Goal: Information Seeking & Learning: Learn about a topic

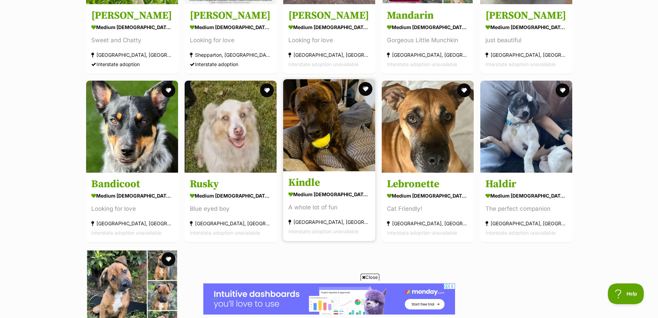
scroll to position [5115, 0]
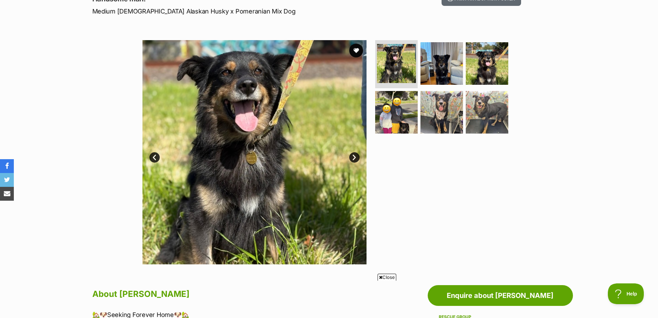
click at [355, 158] on link "Next" at bounding box center [354, 157] width 10 height 10
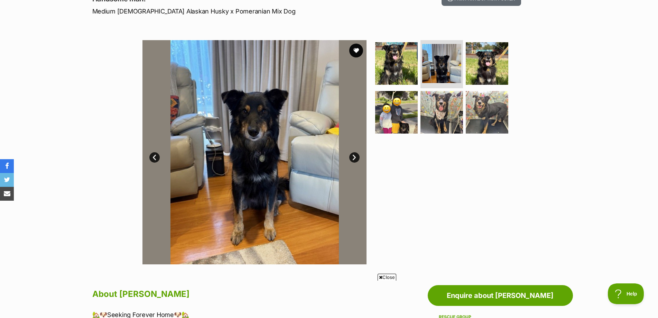
click at [355, 158] on link "Next" at bounding box center [354, 157] width 10 height 10
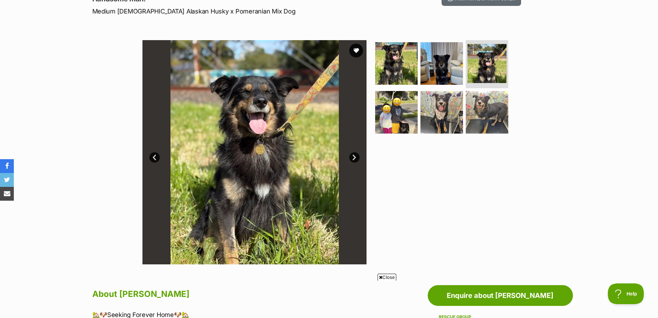
click at [355, 158] on link "Next" at bounding box center [354, 157] width 10 height 10
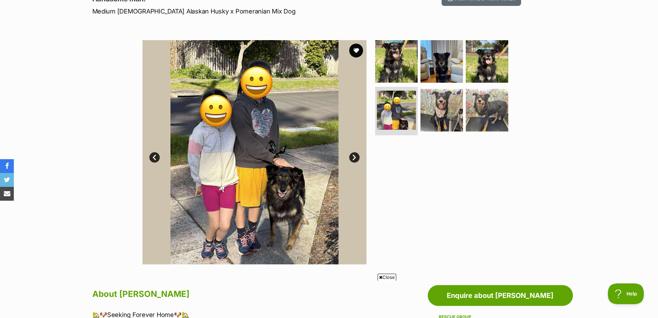
click at [355, 158] on link "Next" at bounding box center [354, 157] width 10 height 10
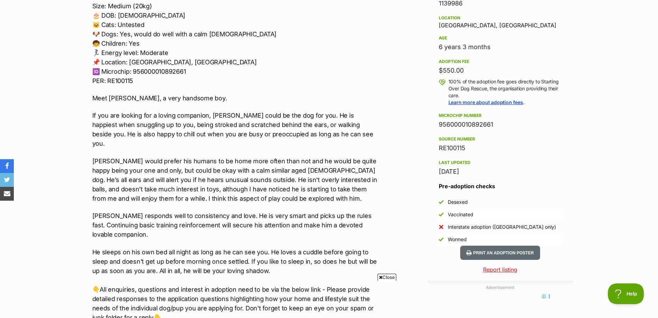
scroll to position [415, 0]
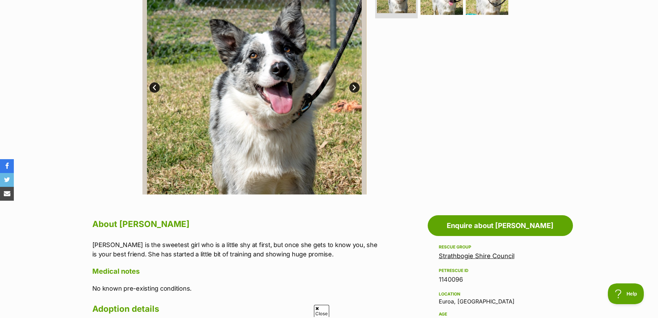
scroll to position [173, 0]
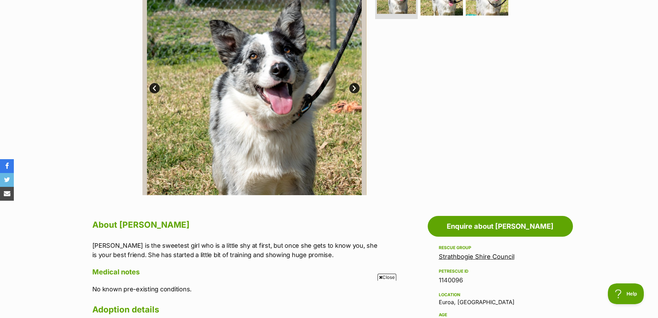
click at [352, 85] on link "Next" at bounding box center [354, 88] width 10 height 10
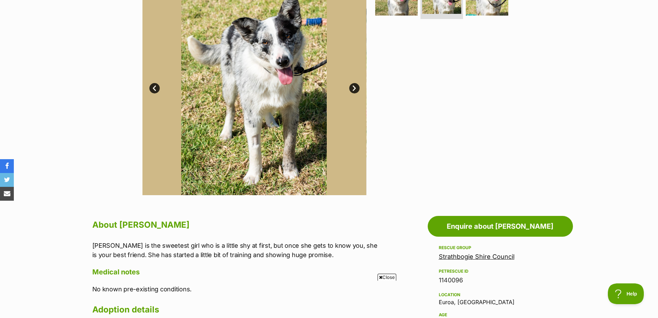
click at [352, 85] on link "Next" at bounding box center [354, 88] width 10 height 10
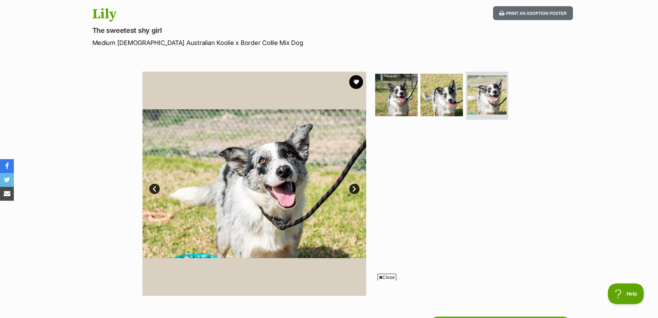
scroll to position [69, 0]
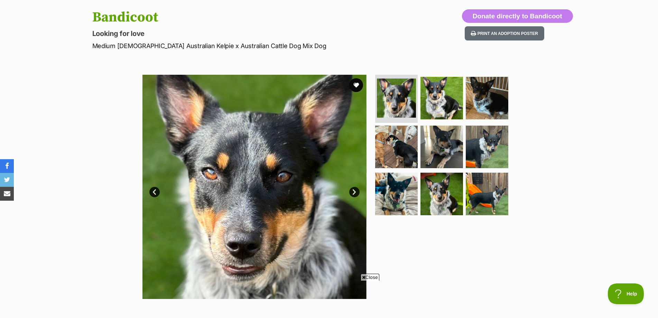
click at [354, 188] on link "Next" at bounding box center [354, 192] width 10 height 10
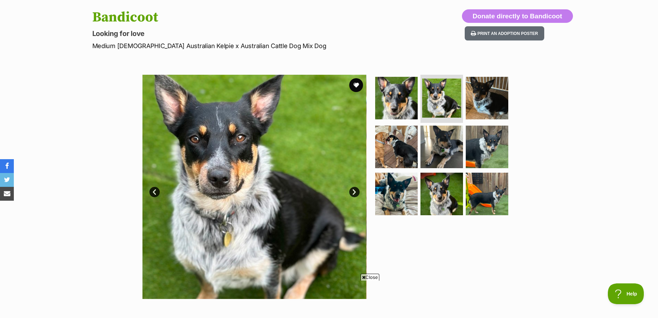
click at [354, 188] on link "Next" at bounding box center [354, 192] width 10 height 10
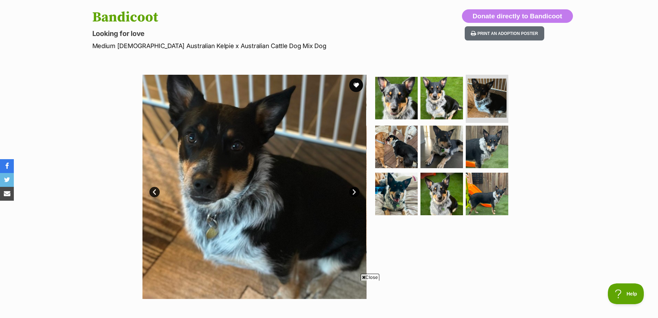
click at [354, 188] on link "Next" at bounding box center [354, 192] width 10 height 10
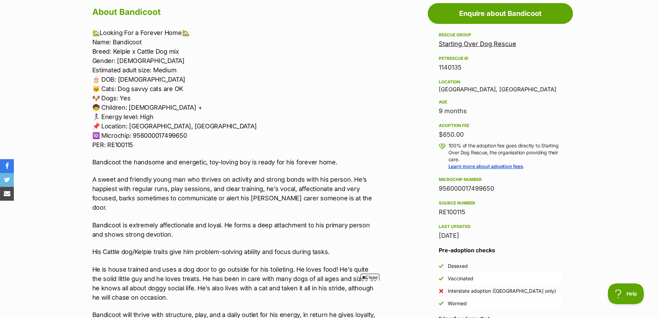
scroll to position [346, 0]
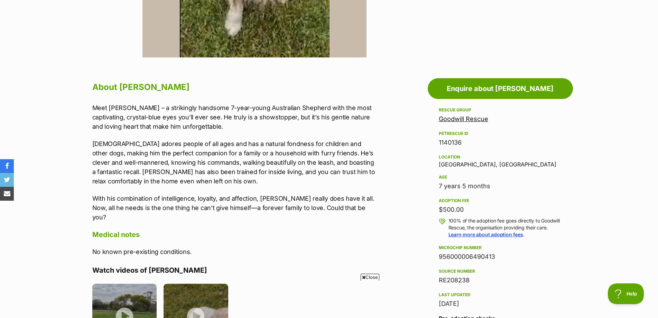
scroll to position [138, 0]
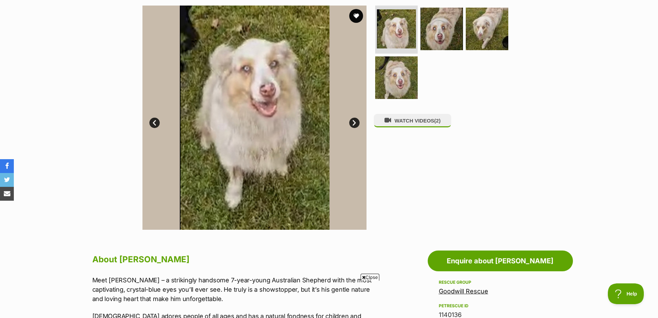
click at [357, 124] on link "Next" at bounding box center [354, 123] width 10 height 10
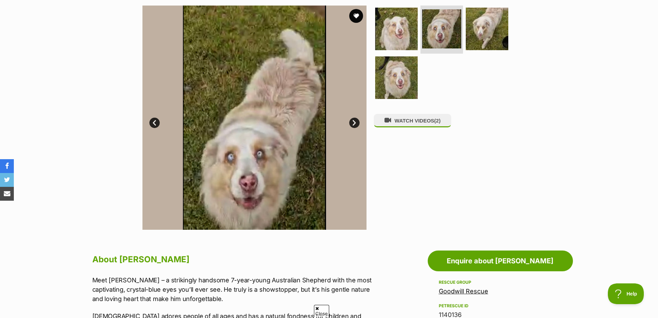
scroll to position [0, 0]
click at [357, 124] on link "Next" at bounding box center [354, 123] width 10 height 10
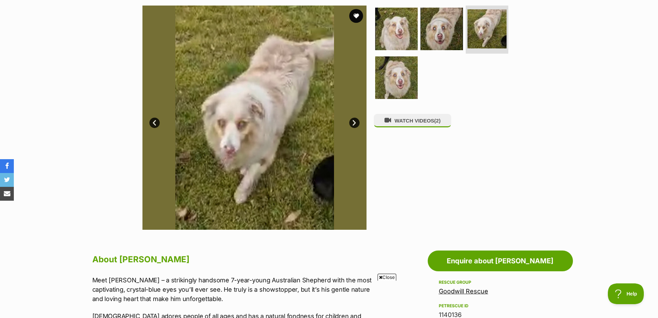
click at [357, 124] on link "Next" at bounding box center [354, 123] width 10 height 10
